Goal: Find specific page/section: Find specific page/section

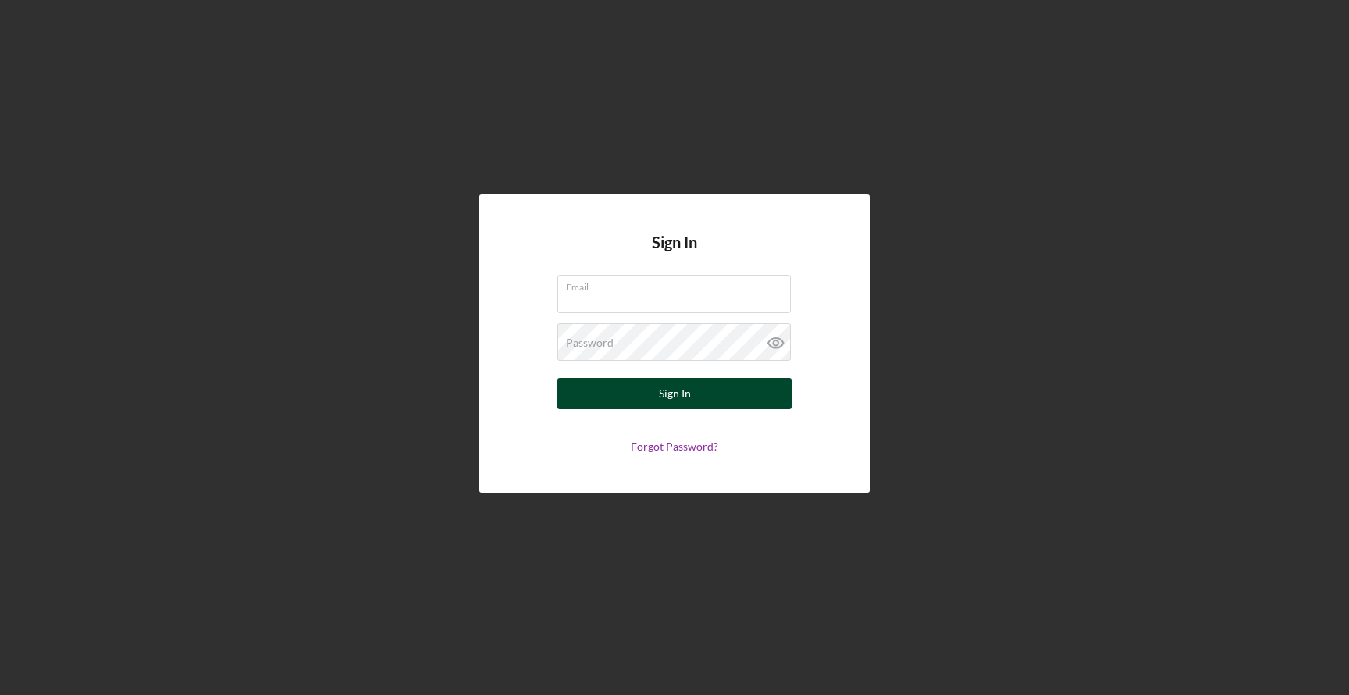
type input "[EMAIL_ADDRESS][DOMAIN_NAME]"
click at [600, 405] on button "Sign In" at bounding box center [675, 393] width 234 height 31
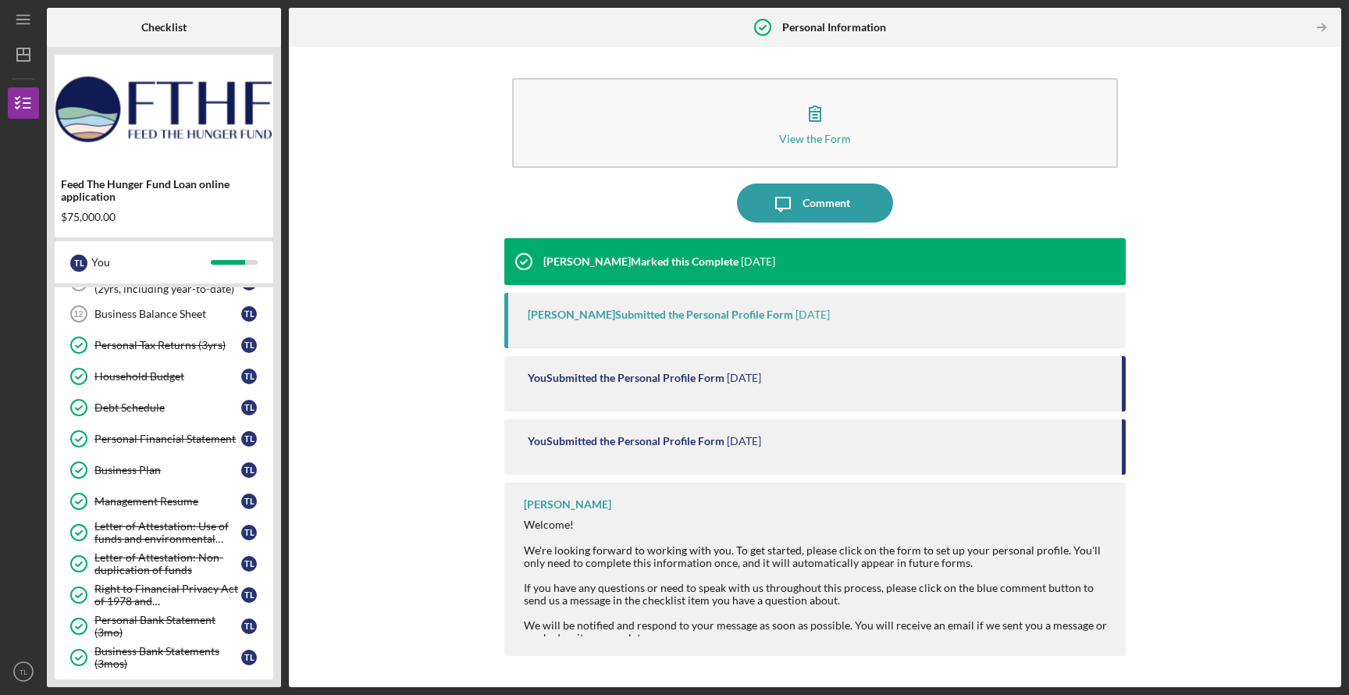
scroll to position [613, 0]
